Goal: Use online tool/utility: Utilize a website feature to perform a specific function

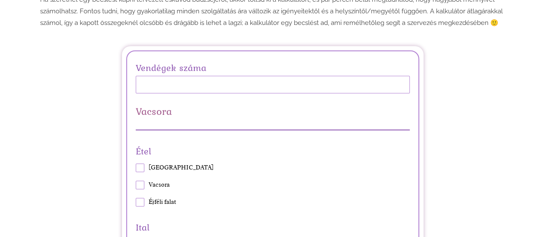
scroll to position [162, 0]
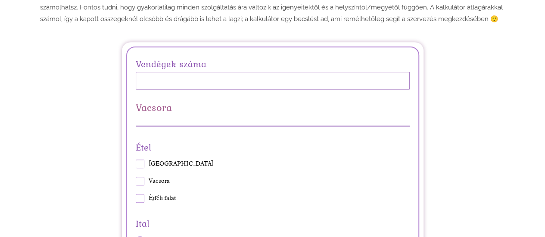
click at [250, 87] on input "Vendégek száma" at bounding box center [273, 81] width 274 height 18
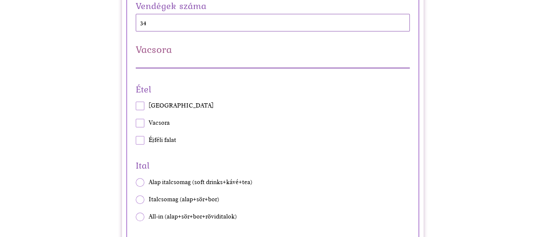
scroll to position [237, 0]
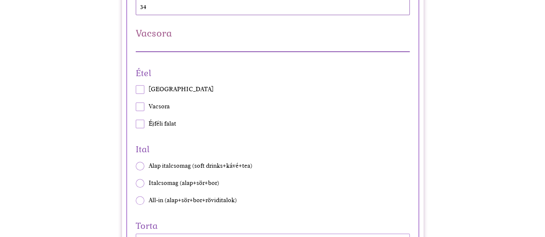
type input "34"
click at [137, 94] on span at bounding box center [140, 89] width 9 height 9
click at [136, 90] on input "[GEOGRAPHIC_DATA]" at bounding box center [135, 90] width 0 height 0
checkbox input "true"
click at [143, 111] on span at bounding box center [140, 107] width 9 height 9
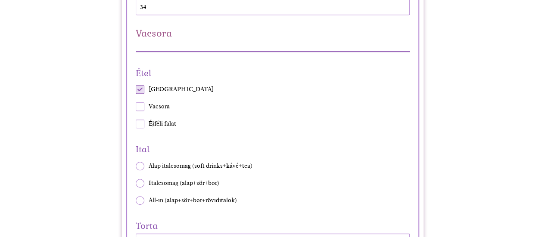
click at [136, 107] on input "Vacsora" at bounding box center [135, 107] width 0 height 0
checkbox input "true"
click at [142, 128] on span at bounding box center [140, 124] width 9 height 9
click at [136, 125] on input "Éjféli falat" at bounding box center [135, 124] width 0 height 0
checkbox input "true"
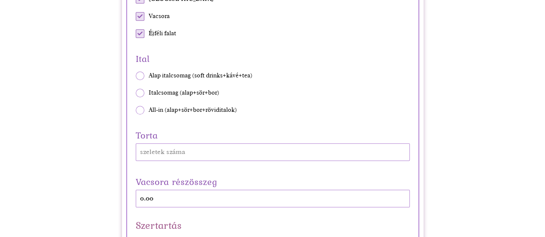
scroll to position [331, 0]
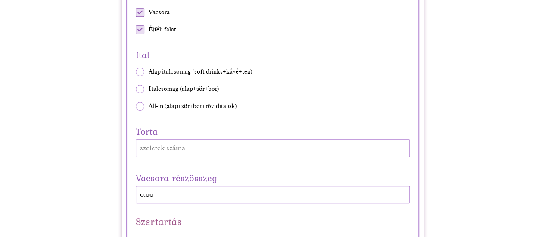
click at [139, 111] on span at bounding box center [140, 106] width 9 height 9
click at [136, 106] on input "All-in (alap+sör+bor+röviditalok)" at bounding box center [135, 106] width 0 height 0
radio input "true"
click at [198, 157] on input "Torta" at bounding box center [273, 149] width 274 height 18
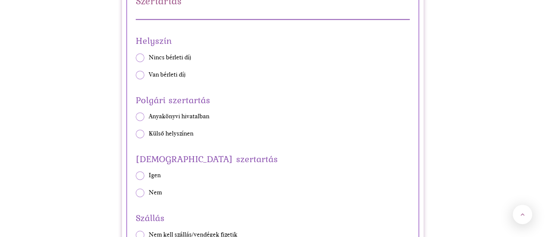
scroll to position [556, 0]
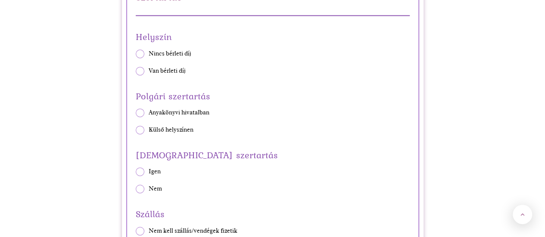
type input "50"
click at [142, 58] on span at bounding box center [140, 54] width 9 height 9
click at [136, 54] on input "Nincs bérleti díj" at bounding box center [135, 53] width 0 height 0
radio input "true"
click at [140, 134] on span at bounding box center [140, 130] width 9 height 9
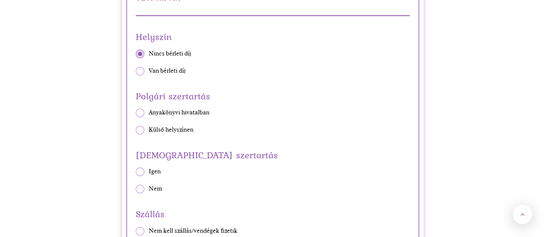
click at [136, 130] on input "Külső helyszínen" at bounding box center [135, 130] width 0 height 0
radio input "true"
click at [140, 193] on span at bounding box center [140, 189] width 9 height 9
click at [136, 190] on input "Nem" at bounding box center [135, 189] width 0 height 0
radio input "true"
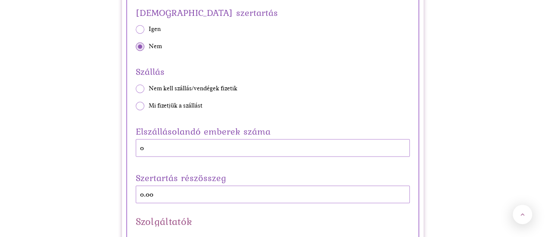
scroll to position [707, 0]
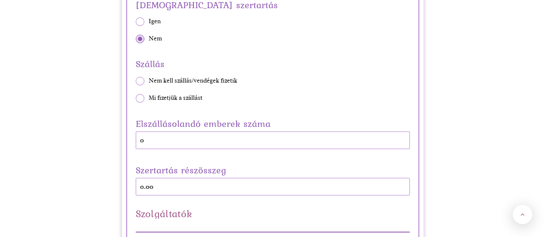
click at [139, 85] on span at bounding box center [140, 81] width 9 height 9
click at [136, 81] on input "Nem kell szállás/vendégek fizetik" at bounding box center [135, 81] width 0 height 0
radio input "true"
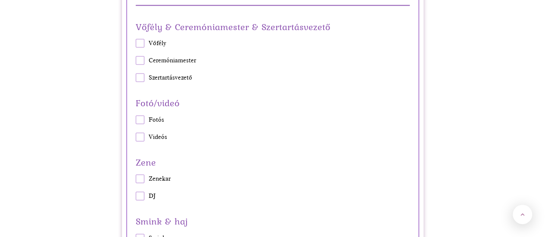
scroll to position [891, 0]
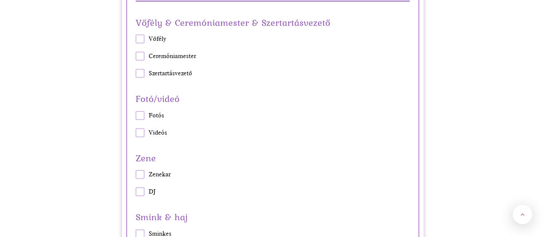
click at [143, 78] on span at bounding box center [140, 73] width 9 height 9
click at [136, 74] on input "Szertartásvezető" at bounding box center [135, 74] width 0 height 0
checkbox input "true"
click at [140, 120] on span at bounding box center [140, 116] width 9 height 9
click at [136, 116] on input "Fotós" at bounding box center [135, 115] width 0 height 0
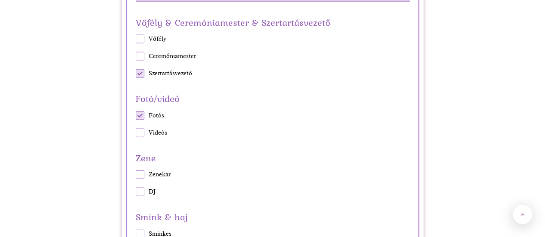
click at [140, 120] on span at bounding box center [140, 116] width 9 height 9
click at [136, 116] on input "Fotós" at bounding box center [135, 115] width 0 height 0
click at [140, 120] on span at bounding box center [140, 116] width 9 height 9
click at [136, 116] on input "Fotós" at bounding box center [135, 115] width 0 height 0
checkbox input "true"
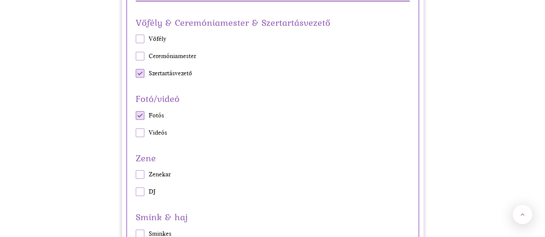
click at [140, 137] on span at bounding box center [140, 133] width 9 height 9
click at [136, 133] on input "Videós" at bounding box center [135, 133] width 0 height 0
checkbox input "true"
click at [140, 179] on span at bounding box center [140, 175] width 9 height 9
click at [136, 175] on input "Zenekar" at bounding box center [135, 175] width 0 height 0
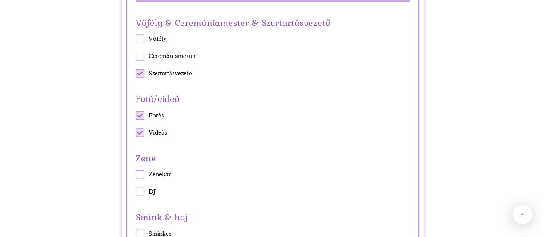
checkbox input "true"
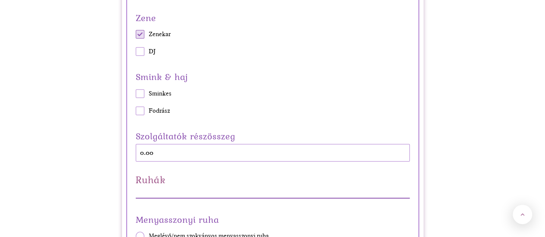
scroll to position [1047, 0]
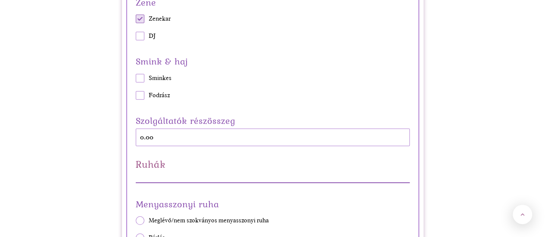
click at [140, 41] on span at bounding box center [140, 36] width 9 height 9
click at [136, 37] on input "DJ" at bounding box center [135, 36] width 0 height 0
checkbox input "true"
click at [140, 23] on span at bounding box center [140, 19] width 9 height 9
click at [136, 19] on input "Zenekar" at bounding box center [135, 19] width 0 height 0
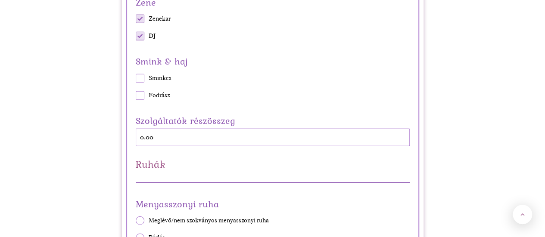
checkbox input "false"
click at [142, 83] on span at bounding box center [140, 78] width 9 height 9
click at [136, 78] on input "Sminkes" at bounding box center [135, 78] width 0 height 0
checkbox input "true"
click at [140, 100] on span at bounding box center [140, 95] width 9 height 9
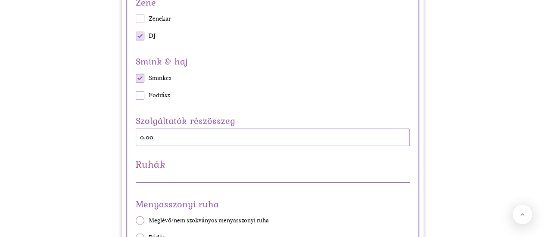
click at [136, 96] on input "Fodrász" at bounding box center [135, 95] width 0 height 0
checkbox input "true"
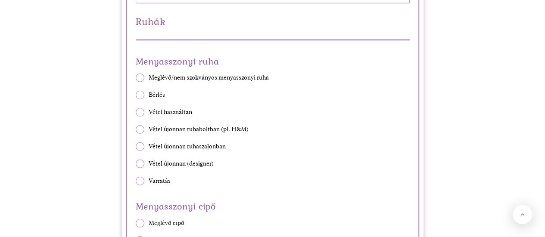
scroll to position [1195, 0]
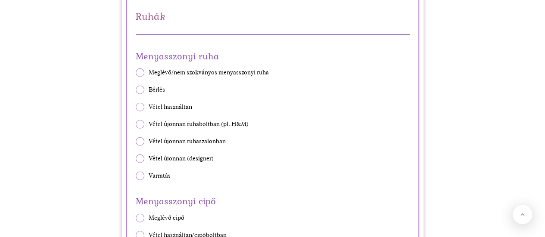
click at [150, 112] on span "Vétel használtan" at bounding box center [171, 107] width 44 height 9
click at [136, 108] on input "Vétel használtan" at bounding box center [135, 107] width 0 height 0
radio input "true"
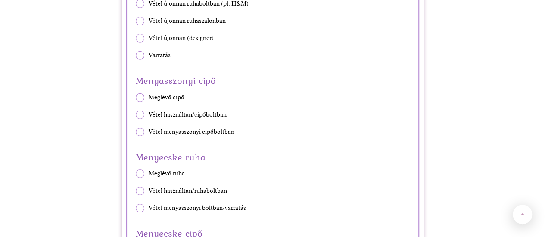
scroll to position [1316, 0]
click at [141, 119] on span at bounding box center [140, 114] width 9 height 9
click at [136, 115] on input "Vétel használtan/cipőboltban" at bounding box center [135, 114] width 0 height 0
radio input "true"
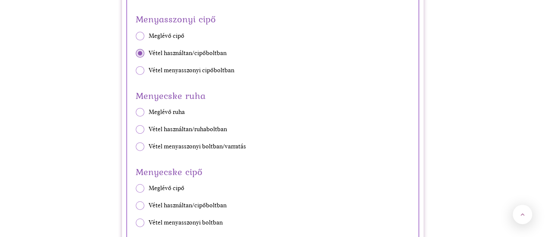
scroll to position [1381, 0]
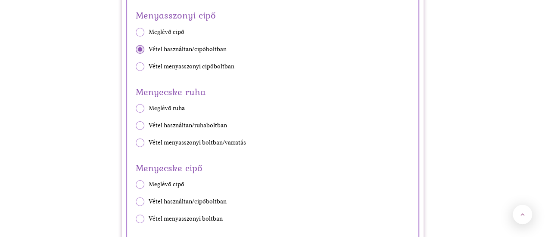
click at [140, 130] on span at bounding box center [140, 126] width 9 height 9
click at [136, 126] on input "Vétel használtan/ruhaboltban" at bounding box center [135, 126] width 0 height 0
radio input "true"
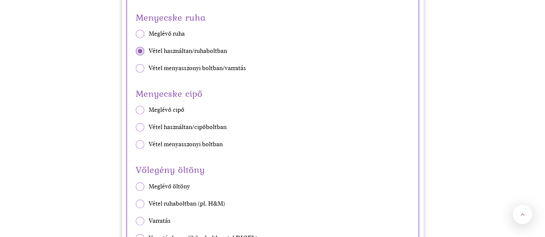
scroll to position [1455, 0]
click at [140, 132] on span at bounding box center [140, 128] width 9 height 9
click at [136, 128] on input "Vétel használtan/cipőboltban" at bounding box center [135, 128] width 0 height 0
radio input "true"
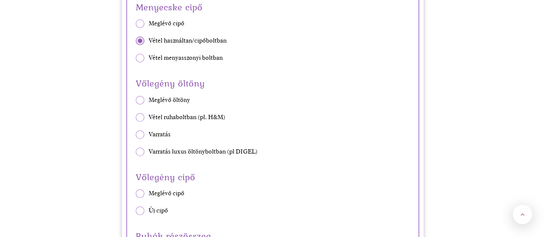
scroll to position [1545, 0]
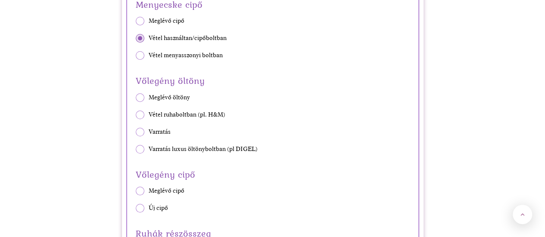
click at [139, 119] on span at bounding box center [140, 115] width 9 height 9
click at [136, 115] on input "Vétel ruhaboltban (pl. H&M)" at bounding box center [135, 115] width 0 height 0
radio input "true"
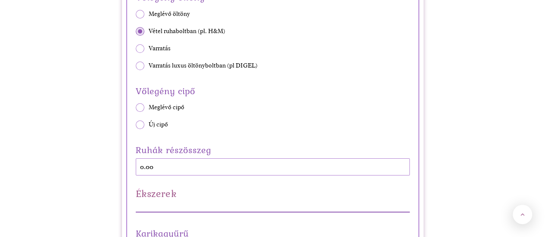
scroll to position [1629, 0]
click at [140, 112] on span at bounding box center [140, 107] width 9 height 9
click at [136, 108] on input "Meglévő cipő" at bounding box center [135, 107] width 0 height 0
radio input "true"
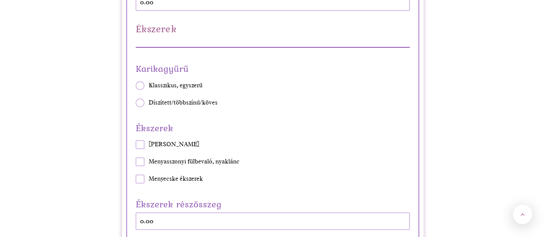
scroll to position [1794, 0]
click at [141, 90] on span at bounding box center [140, 85] width 9 height 9
click at [136, 85] on input "Klasszikus, egyszerű" at bounding box center [135, 85] width 0 height 0
radio input "true"
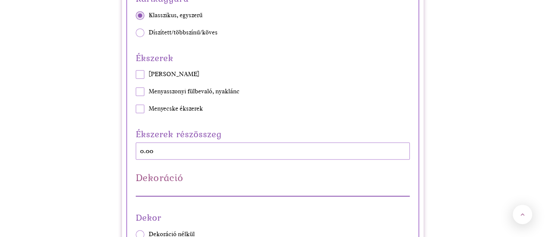
scroll to position [1864, 0]
click at [140, 79] on span at bounding box center [140, 74] width 9 height 9
click at [136, 75] on input "[PERSON_NAME]" at bounding box center [135, 75] width 0 height 0
checkbox input "true"
click at [140, 96] on span at bounding box center [140, 91] width 9 height 9
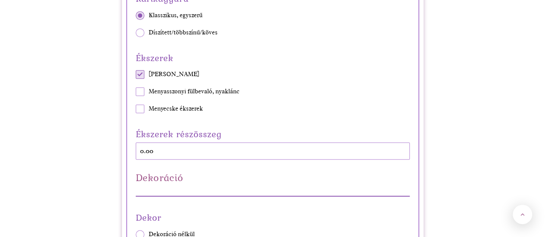
click at [136, 92] on input "Menyasszonyi fülbevaló, nyaklánc" at bounding box center [135, 92] width 0 height 0
checkbox input "true"
click at [140, 113] on span at bounding box center [140, 109] width 9 height 9
click at [136, 109] on input "Menyecske ékszerek" at bounding box center [135, 109] width 0 height 0
checkbox input "true"
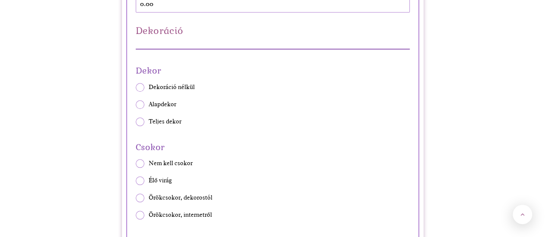
scroll to position [2012, 0]
click at [141, 91] on span at bounding box center [140, 86] width 9 height 9
click at [136, 87] on input "Dekoráció nélkül" at bounding box center [135, 86] width 0 height 0
radio input "true"
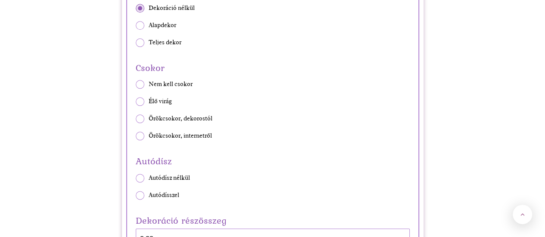
scroll to position [2091, 0]
click at [140, 122] on span at bounding box center [140, 118] width 9 height 9
click at [136, 118] on input "Örökcsokor, dekorostól" at bounding box center [135, 118] width 0 height 0
radio input "true"
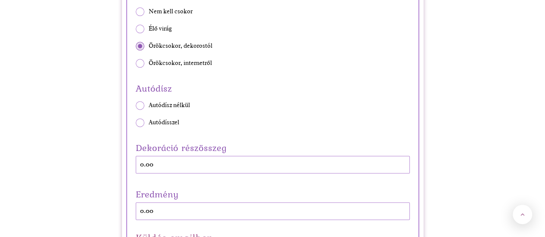
scroll to position [2165, 0]
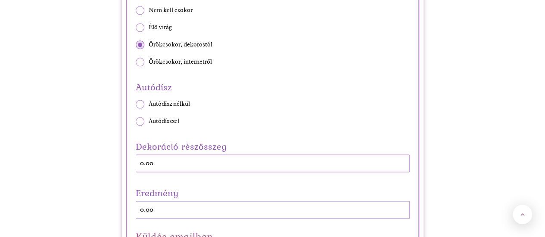
click at [140, 109] on span at bounding box center [140, 104] width 9 height 9
click at [136, 104] on input "Autódísz nélkül" at bounding box center [135, 104] width 0 height 0
radio input "true"
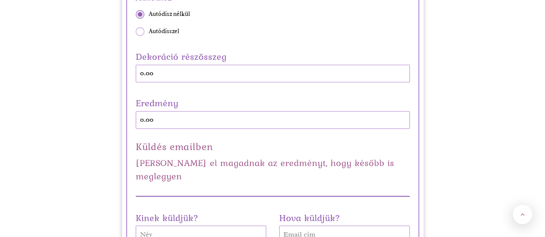
scroll to position [2256, 0]
